Goal: Task Accomplishment & Management: Use online tool/utility

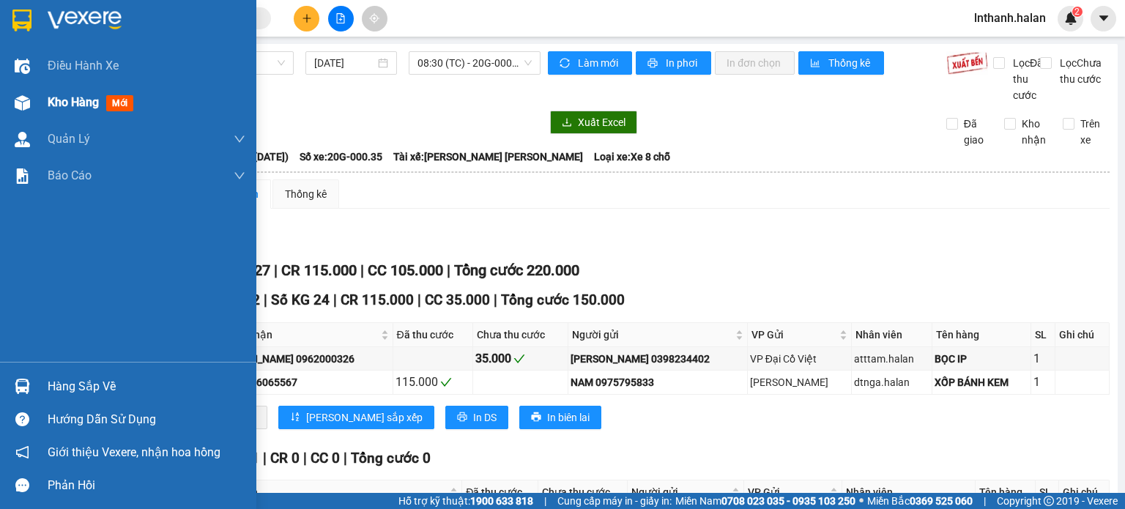
click at [64, 106] on span "Kho hàng" at bounding box center [73, 102] width 51 height 14
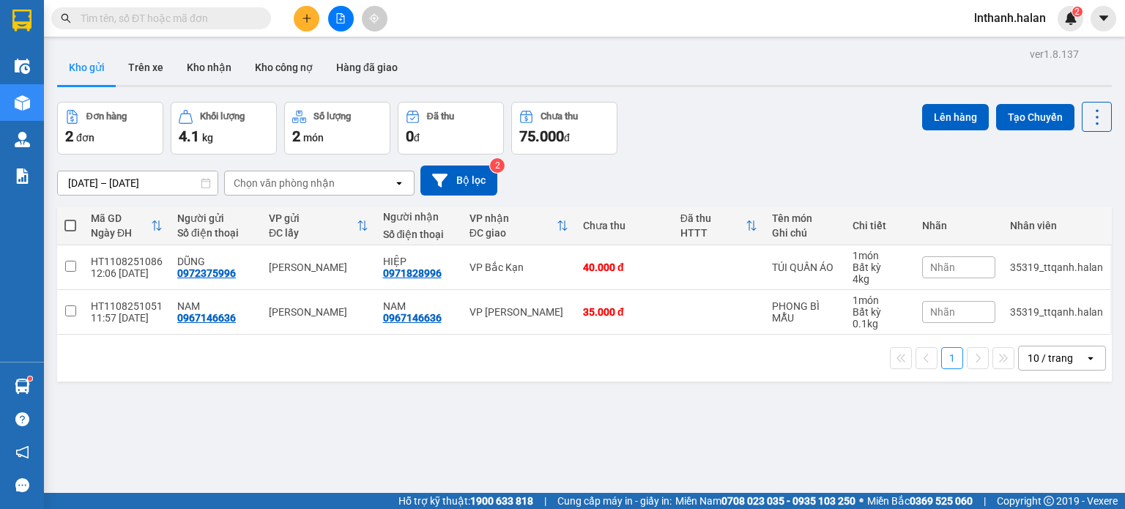
click at [204, 14] on input "text" at bounding box center [167, 18] width 173 height 16
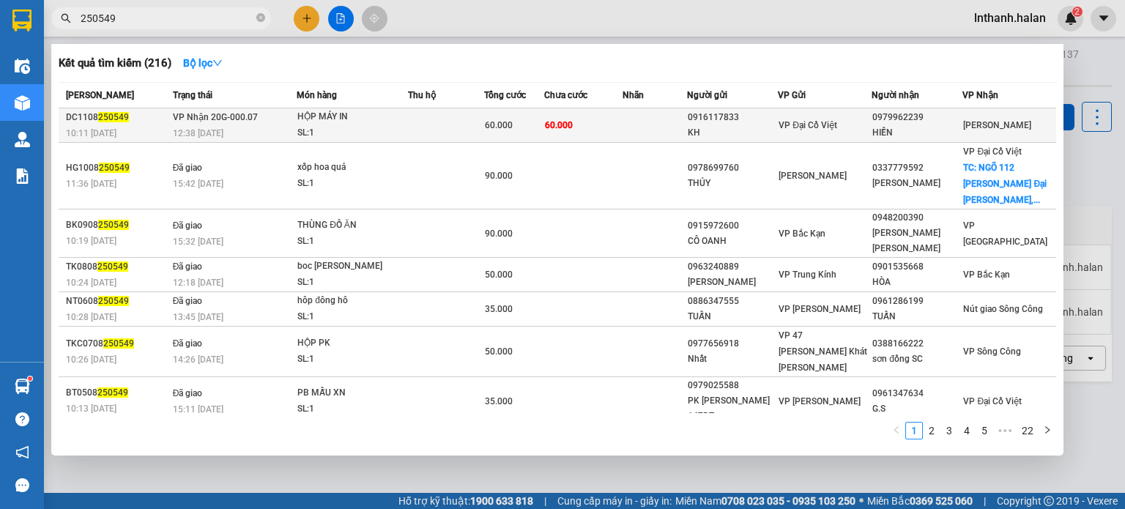
type input "250549"
click at [296, 130] on div "12:38 [DATE]" at bounding box center [234, 133] width 123 height 16
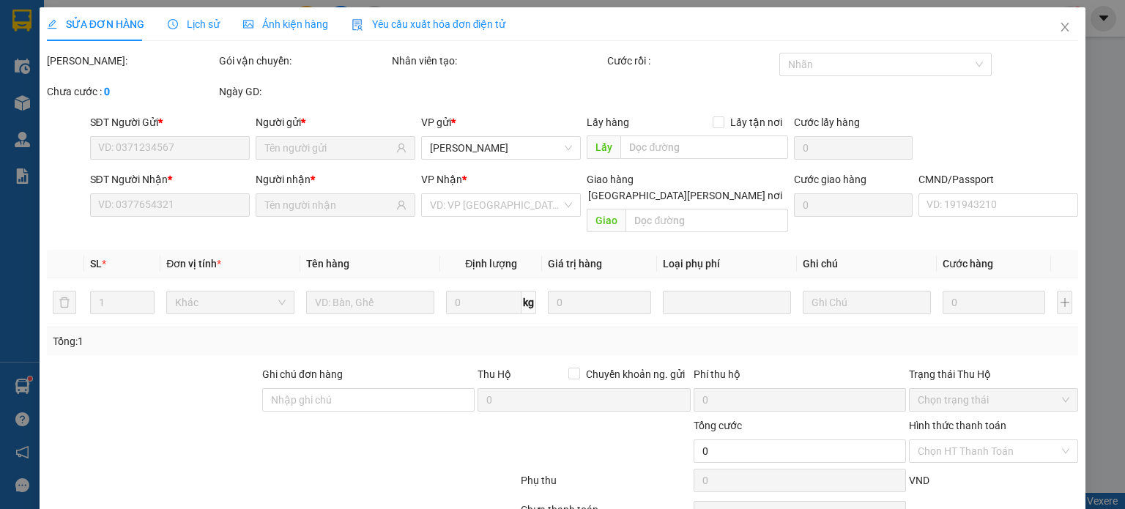
type input "0916117833"
type input "KH"
type input "0979962239"
type input "HIỀN"
type input "60.000"
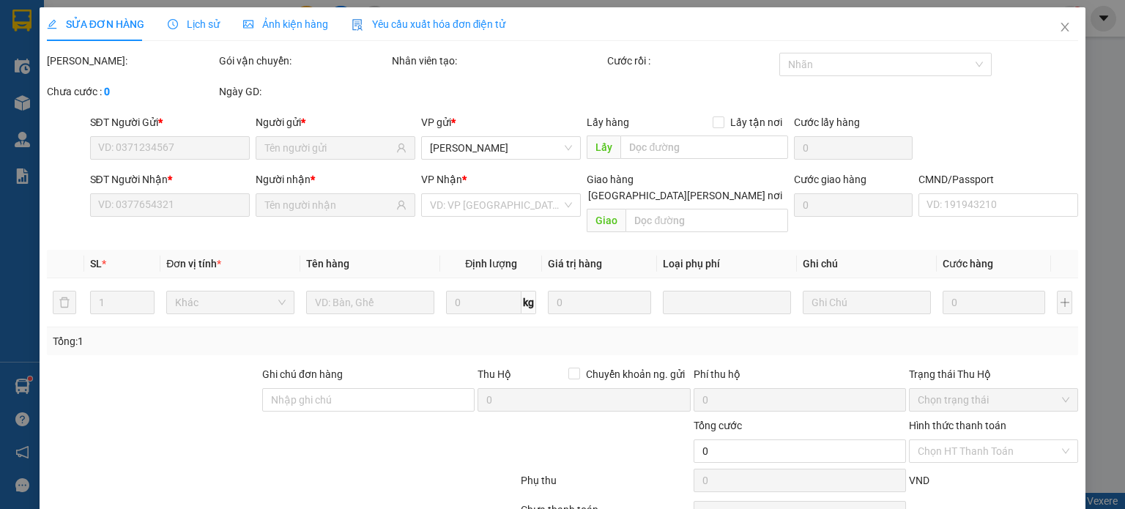
type input "60.000"
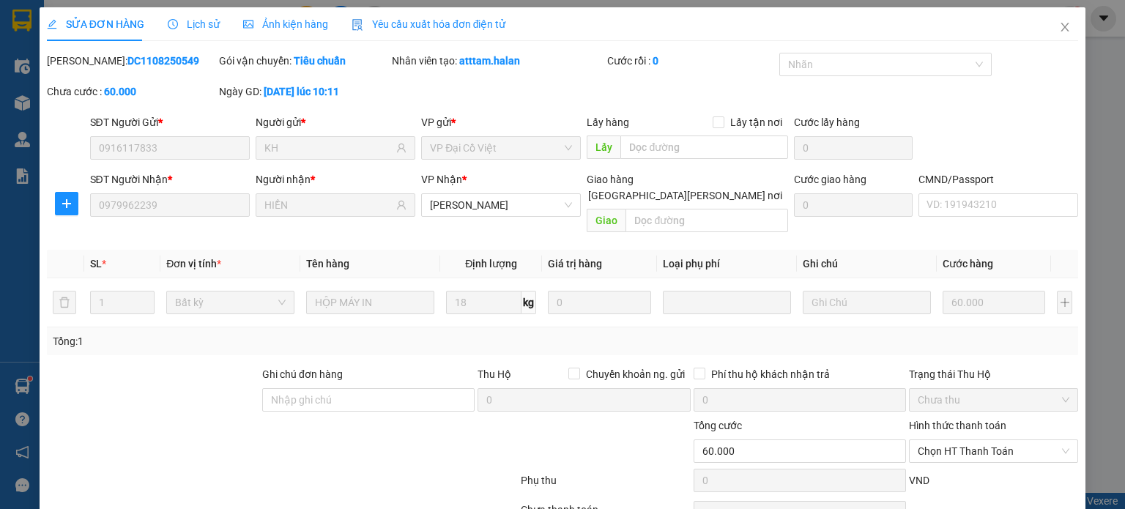
click at [191, 27] on span "Lịch sử" at bounding box center [194, 24] width 52 height 12
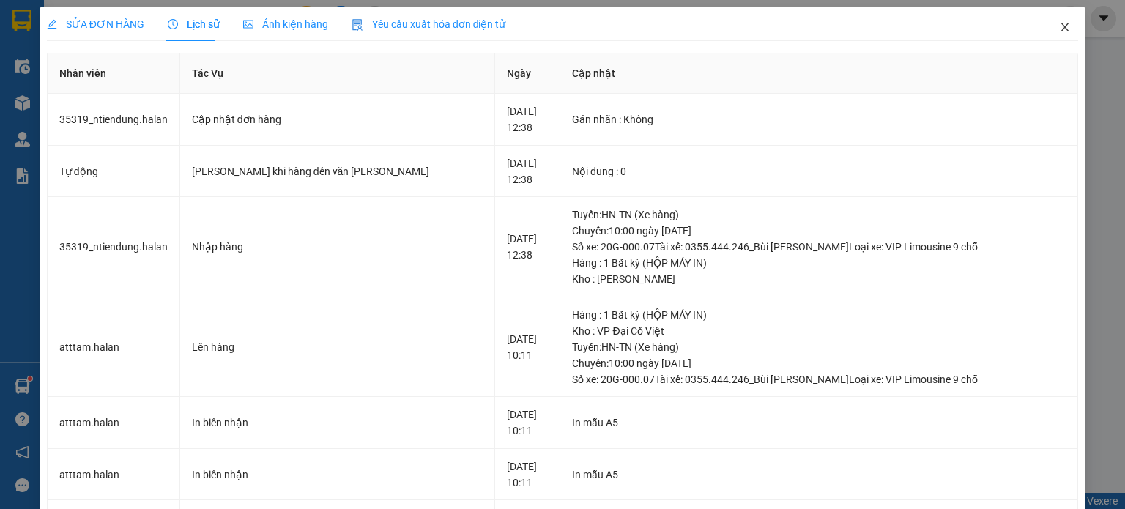
click at [1059, 26] on icon "close" at bounding box center [1065, 27] width 12 height 12
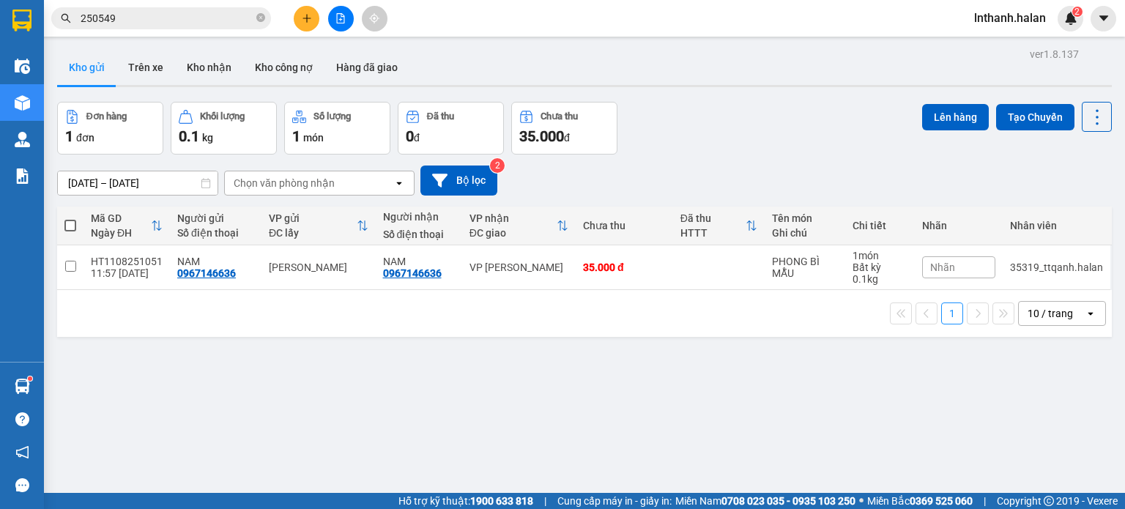
click at [114, 20] on input "250549" at bounding box center [167, 18] width 173 height 16
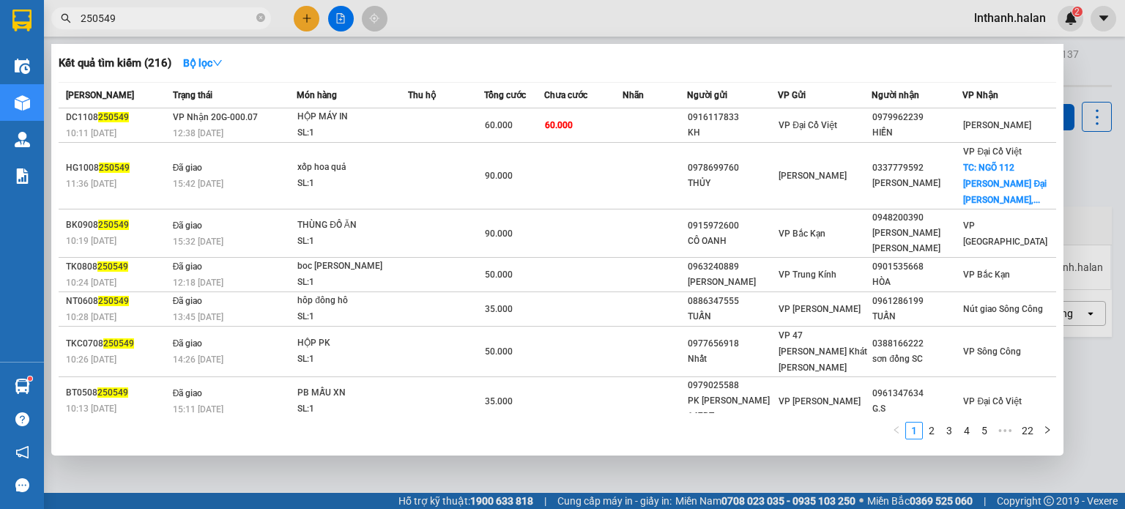
click at [114, 20] on input "250549" at bounding box center [167, 18] width 173 height 16
paste input "NT1108250662"
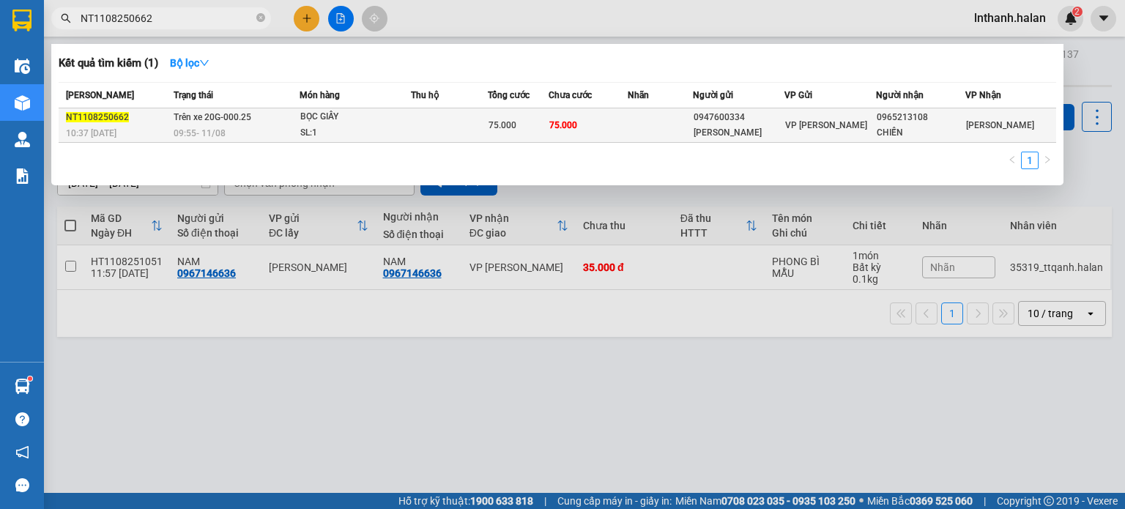
type input "NT1108250662"
click at [264, 120] on td "Trên xe 20G-000.25 09:55 [DATE]" at bounding box center [235, 125] width 130 height 34
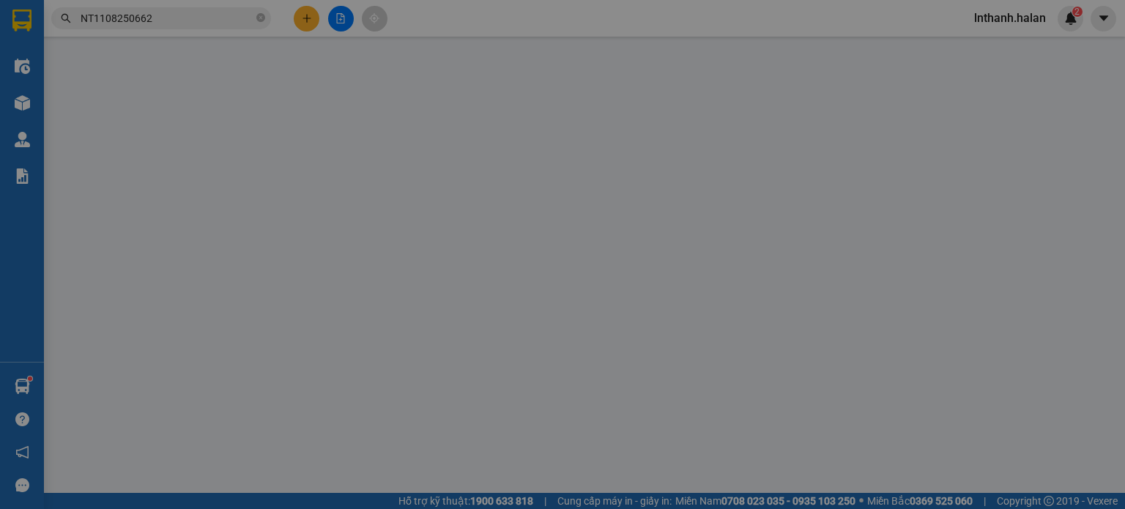
type input "0947600334"
type input "[PERSON_NAME]"
type input "0965213108"
type input "CHIẾN"
type input "75.000"
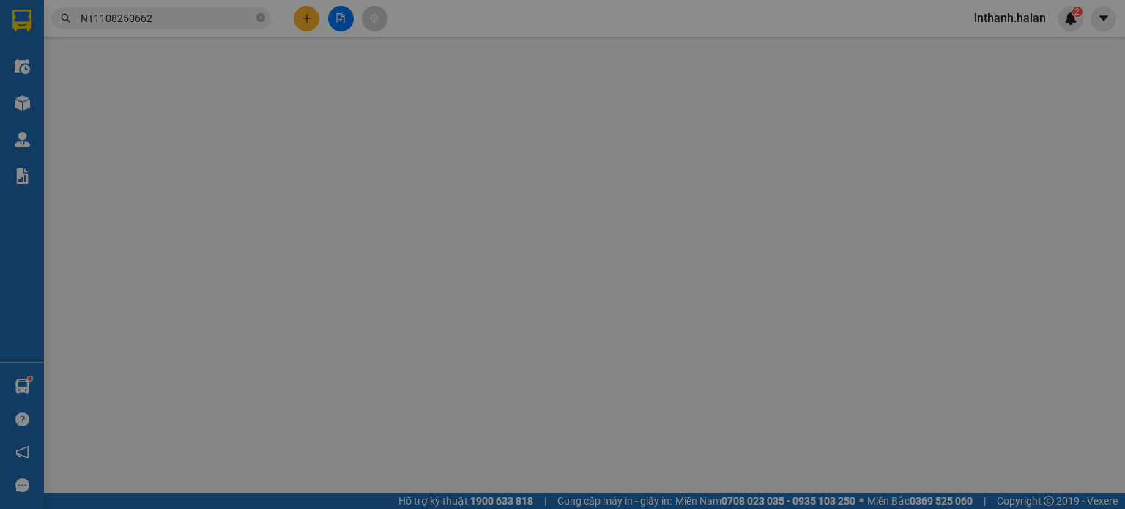
type input "75.000"
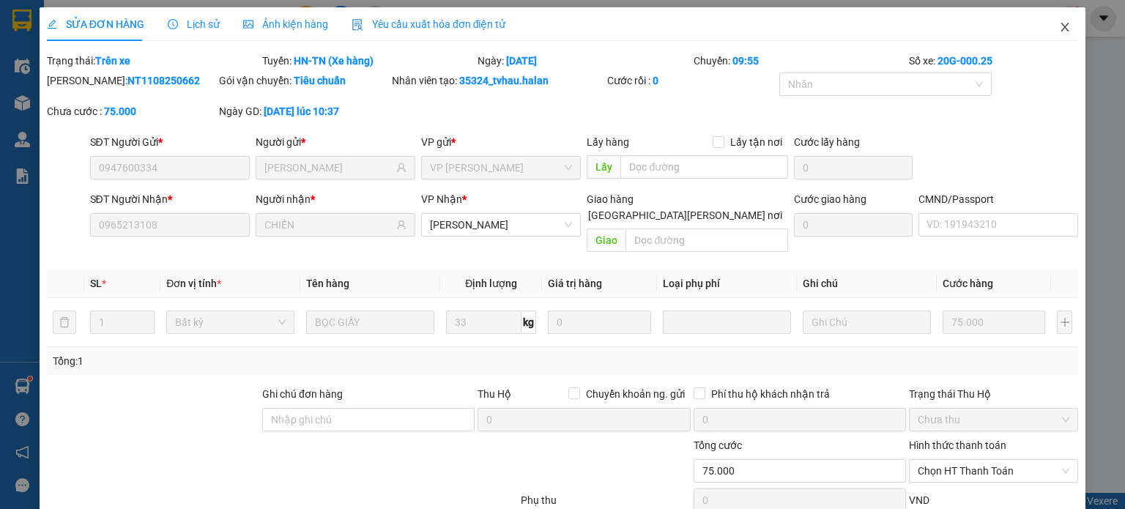
click at [1061, 29] on icon "close" at bounding box center [1065, 27] width 8 height 9
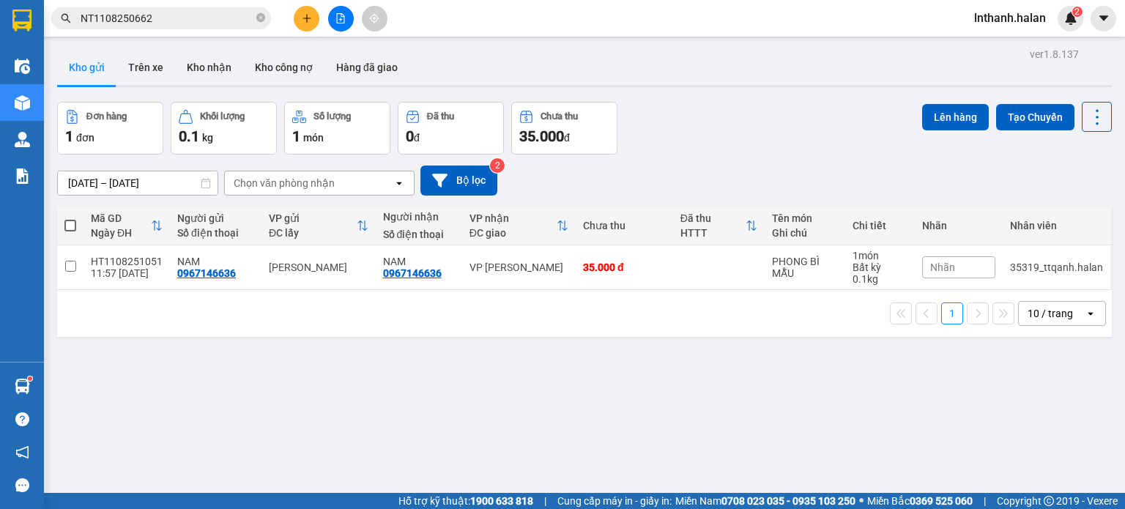
click at [206, 17] on input "NT1108250662" at bounding box center [167, 18] width 173 height 16
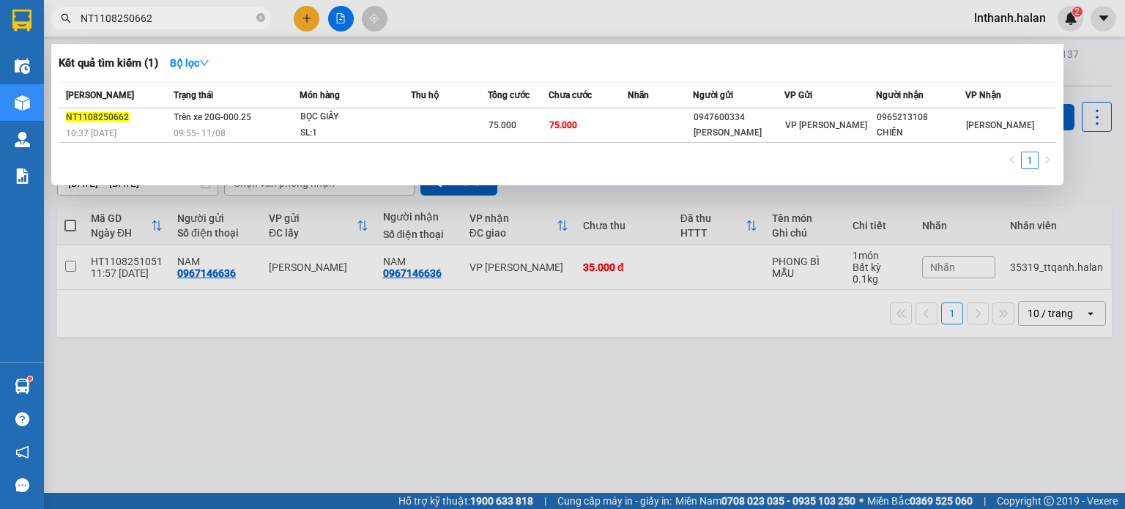
click at [206, 17] on input "NT1108250662" at bounding box center [167, 18] width 173 height 16
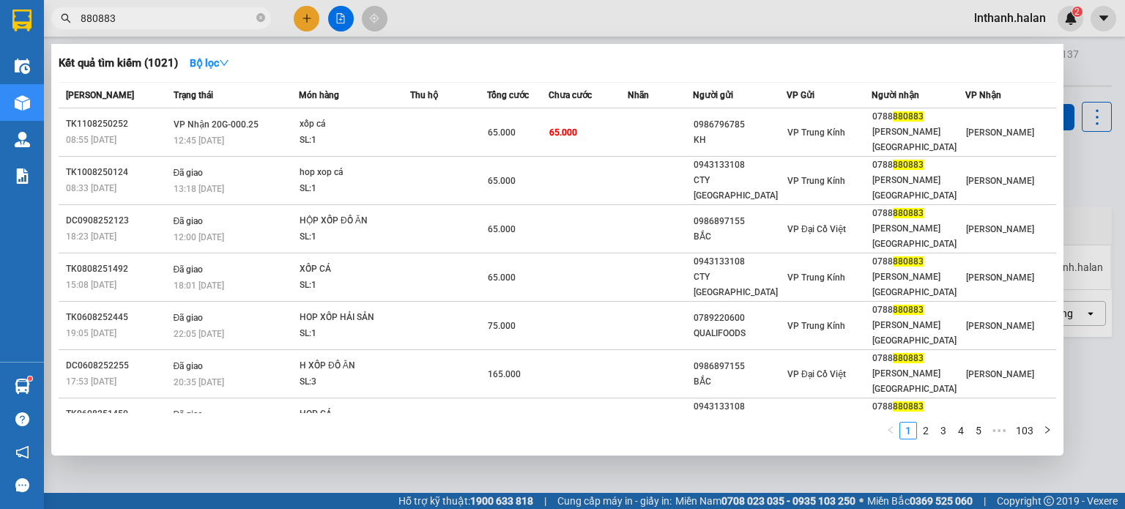
click at [158, 13] on input "880883" at bounding box center [167, 18] width 173 height 16
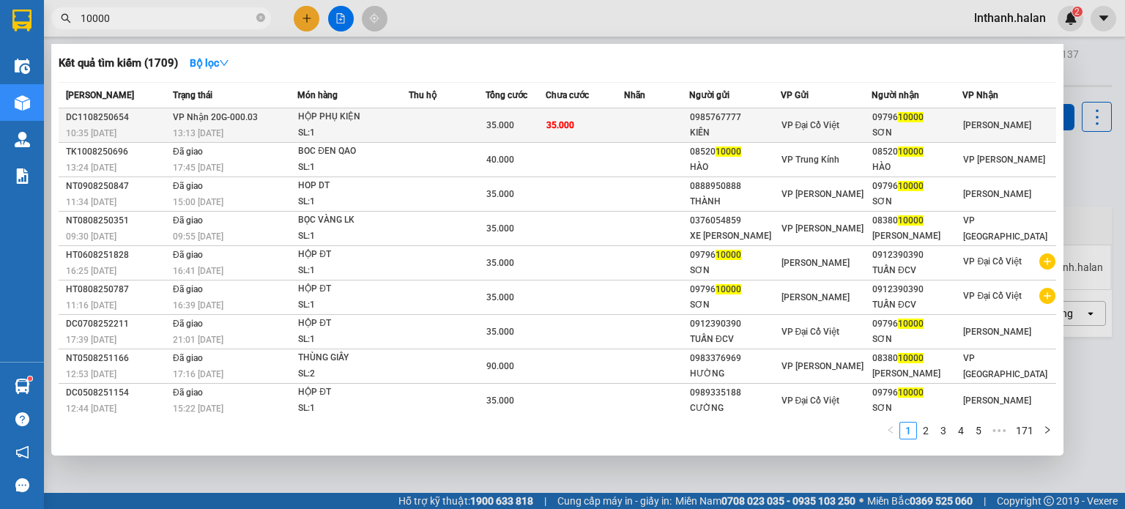
type input "10000"
click at [537, 117] on div "35.000" at bounding box center [515, 125] width 59 height 16
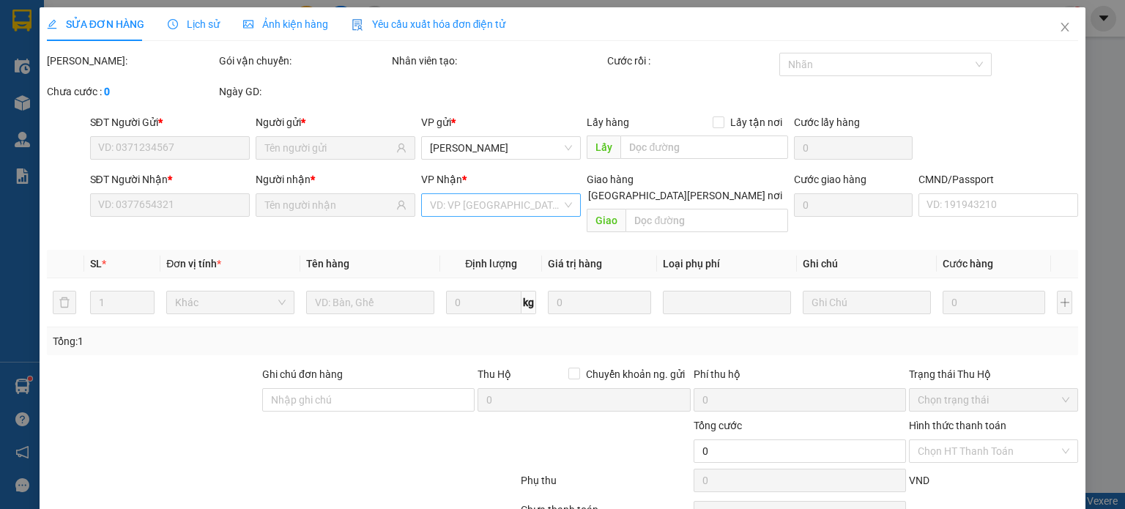
type input "0985767777"
type input "KIÊN"
type input "0979610000"
type input "SƠN"
type input "35.000"
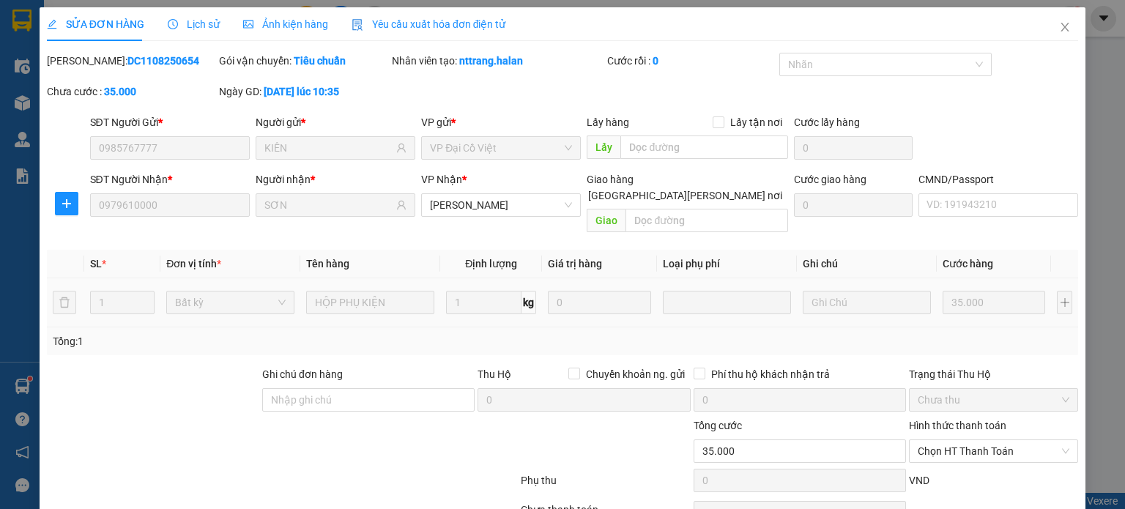
scroll to position [64, 0]
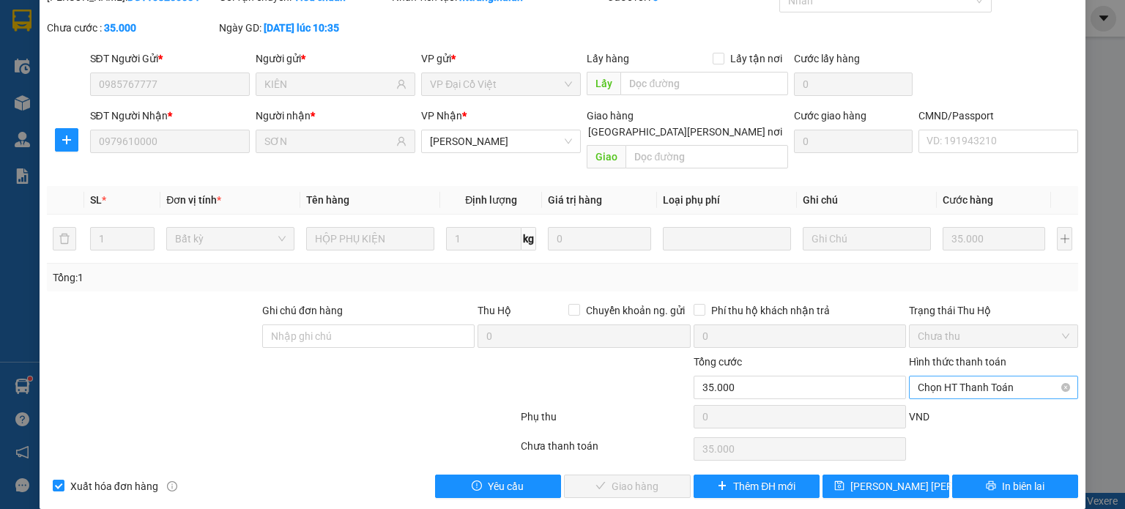
click at [950, 376] on span "Chọn HT Thanh Toán" at bounding box center [993, 387] width 152 height 22
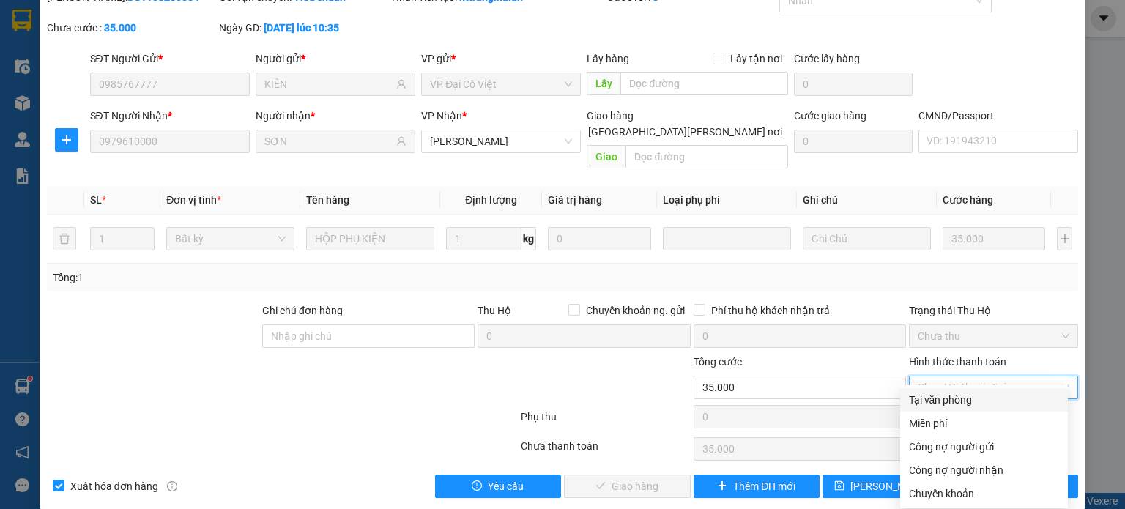
click at [949, 398] on div "Tại văn phòng" at bounding box center [984, 400] width 150 height 16
type input "0"
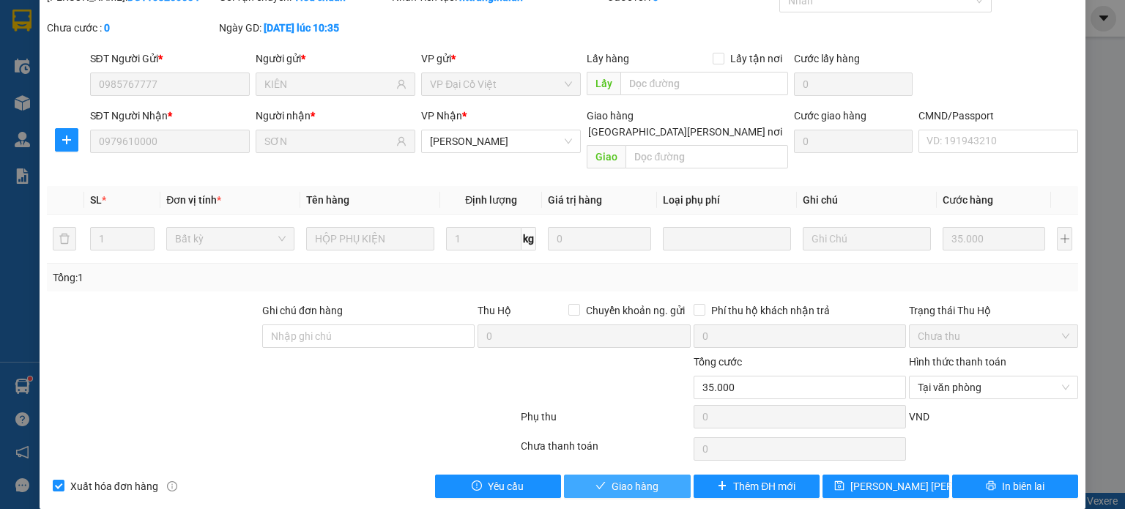
drag, startPoint x: 642, startPoint y: 468, endPoint x: 661, endPoint y: 459, distance: 21.0
click at [642, 478] on span "Giao hàng" at bounding box center [634, 486] width 47 height 16
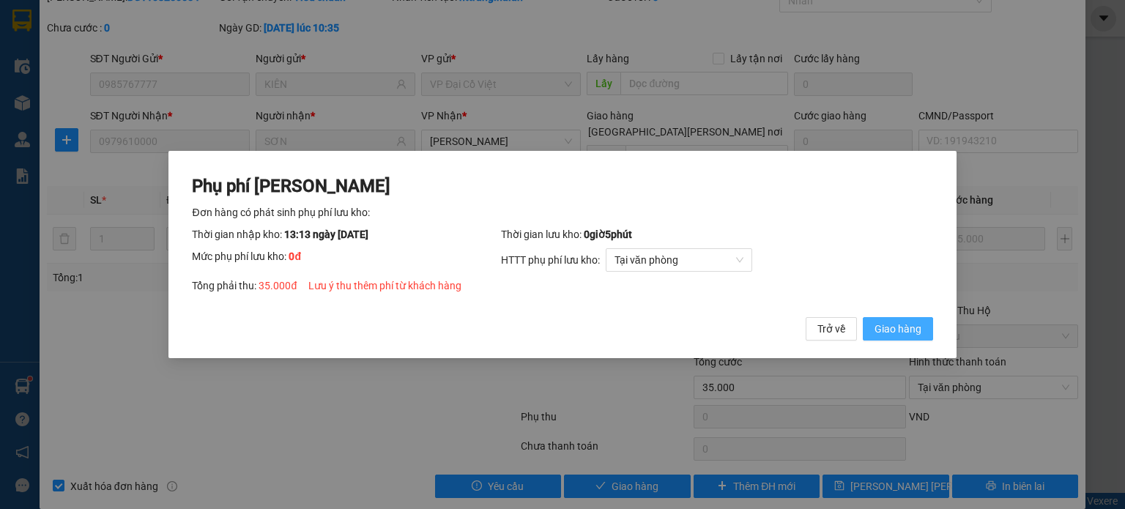
click at [896, 327] on span "Giao hàng" at bounding box center [897, 329] width 47 height 16
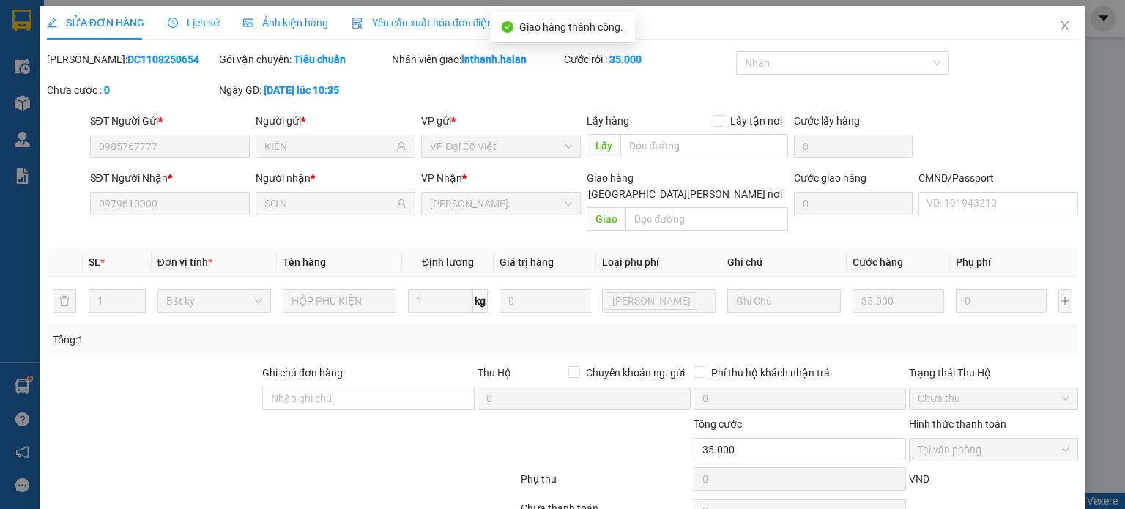
scroll to position [0, 0]
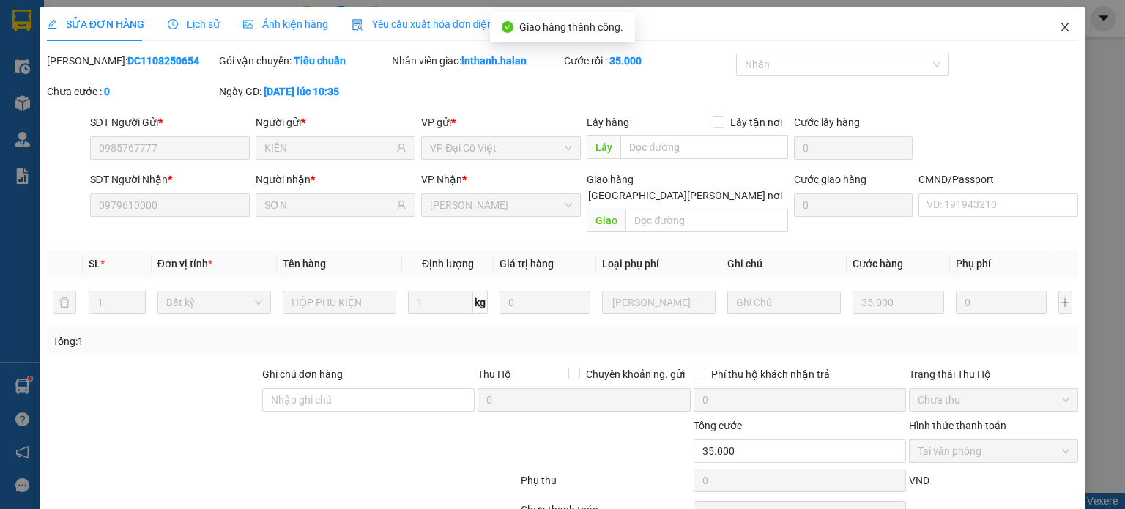
click at [1059, 23] on icon "close" at bounding box center [1065, 27] width 12 height 12
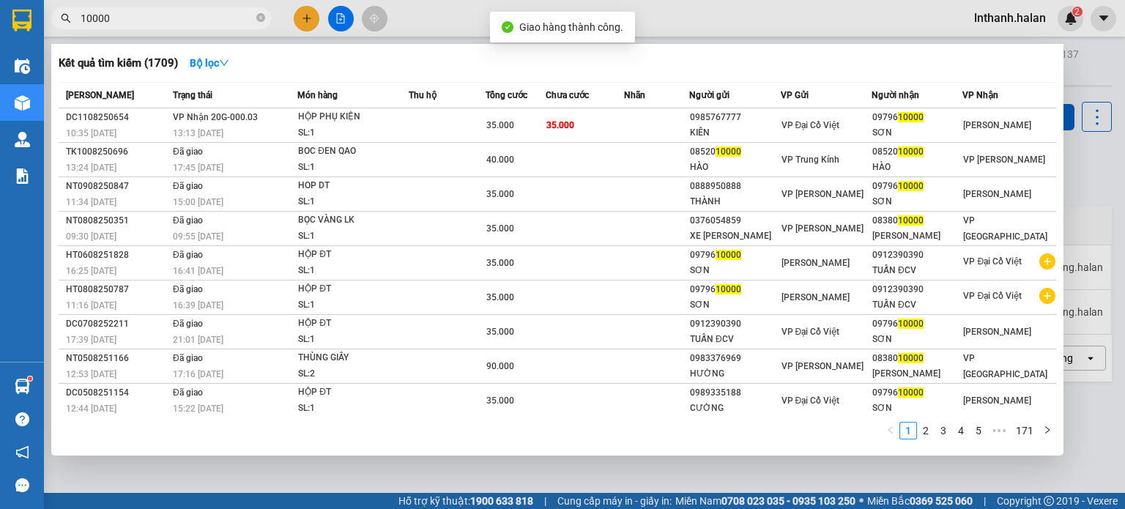
click at [171, 21] on input "10000" at bounding box center [167, 18] width 173 height 16
